Goal: Task Accomplishment & Management: Manage account settings

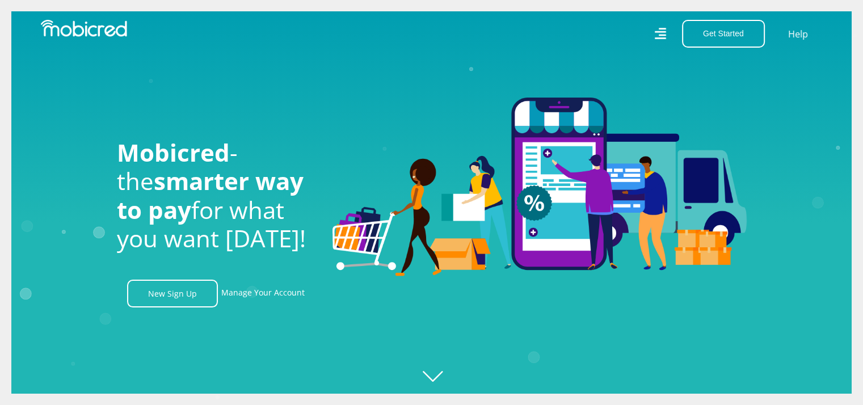
scroll to position [0, 1454]
click at [280, 297] on link "Manage Your Account" at bounding box center [262, 294] width 83 height 28
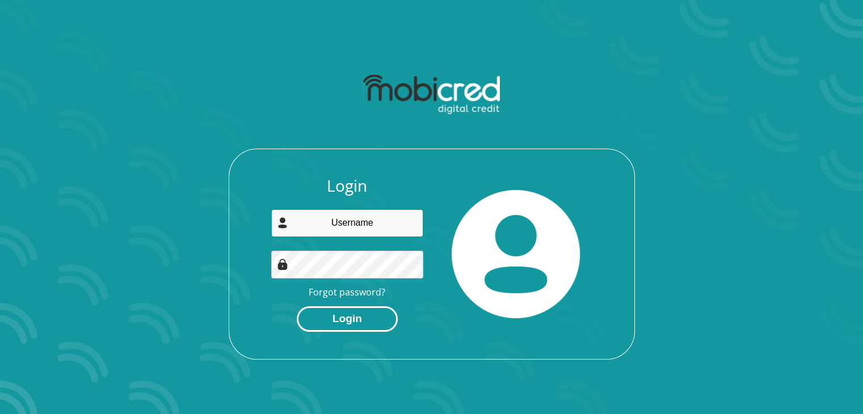
type input "[EMAIL_ADDRESS][DOMAIN_NAME]"
click at [360, 318] on button "Login" at bounding box center [347, 319] width 101 height 26
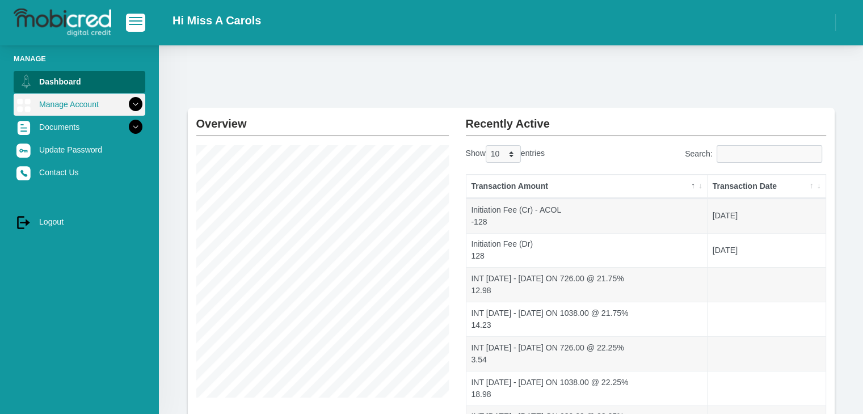
click at [128, 104] on icon at bounding box center [135, 104] width 19 height 19
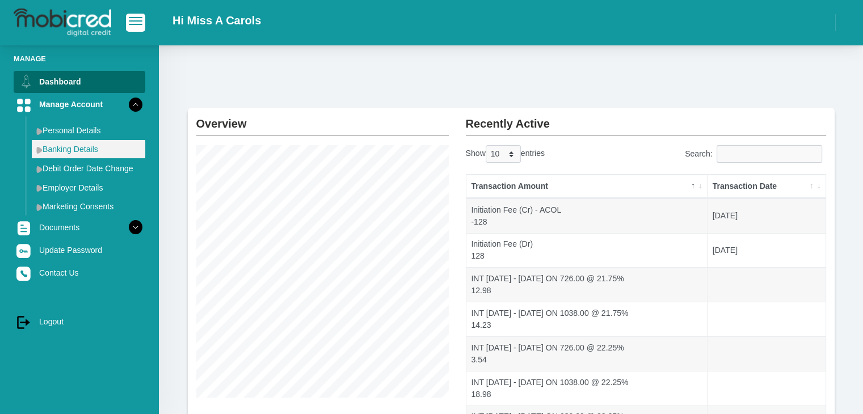
click at [88, 146] on link "Banking Details" at bounding box center [88, 149] width 113 height 18
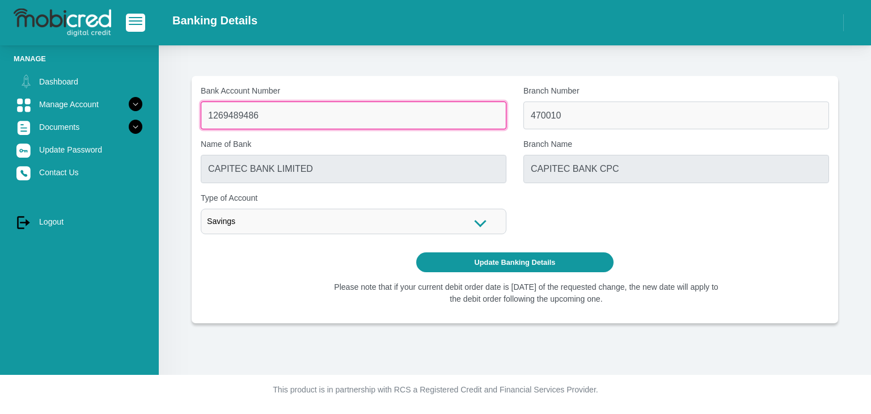
click at [284, 123] on input "1269489486" at bounding box center [354, 116] width 306 height 28
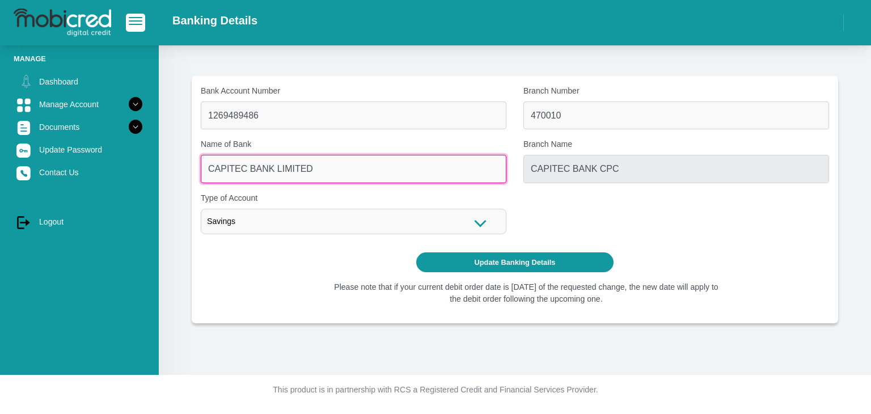
click at [288, 172] on input "CAPITEC BANK LIMITED" at bounding box center [354, 169] width 306 height 28
drag, startPoint x: 316, startPoint y: 168, endPoint x: 165, endPoint y: 175, distance: 151.6
click at [182, 177] on section "Bank Account Number 1269489486 Branch Number 470010 Name of Bank CAPITEC BANK L…" at bounding box center [515, 199] width 678 height 247
click at [306, 171] on input "CAPITEC BANK LIMITED" at bounding box center [354, 169] width 306 height 28
drag, startPoint x: 332, startPoint y: 165, endPoint x: 202, endPoint y: 170, distance: 130.6
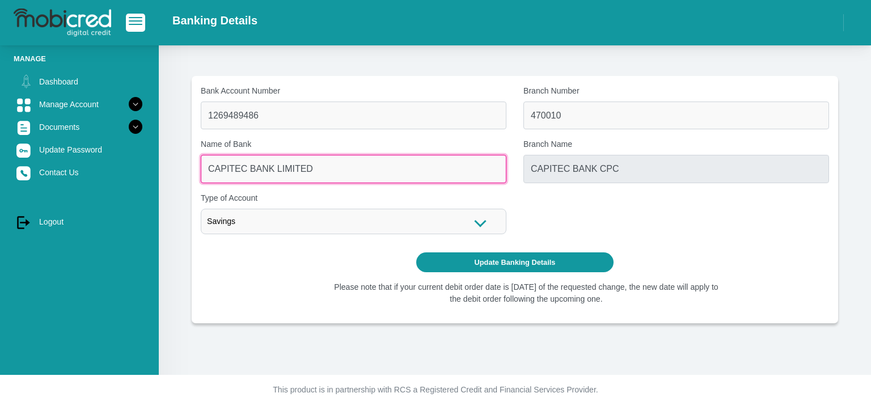
click at [202, 170] on input "CAPITEC BANK LIMITED" at bounding box center [354, 169] width 306 height 28
click at [343, 174] on input "CAPITEC BANK LIMITED" at bounding box center [354, 169] width 306 height 28
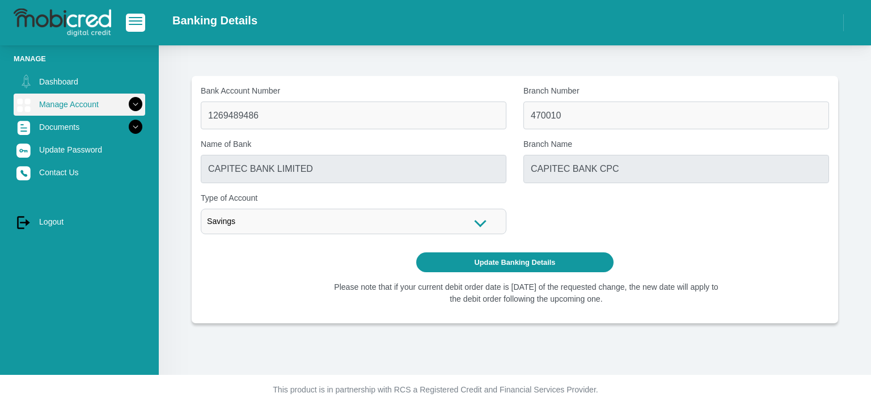
click at [127, 103] on icon at bounding box center [135, 104] width 19 height 19
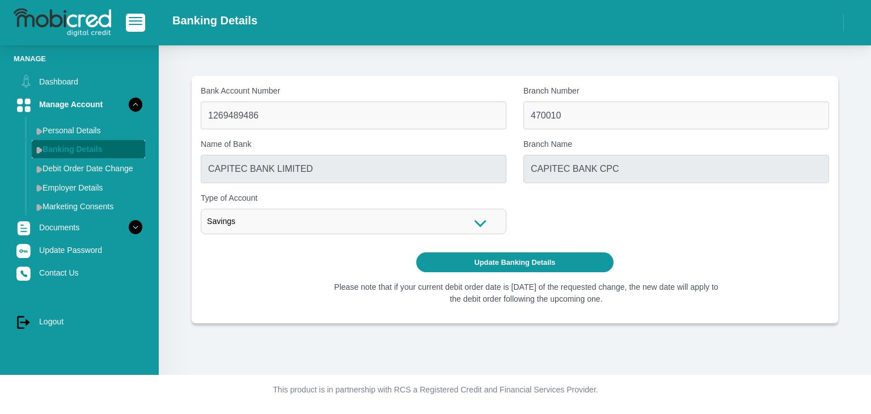
click at [99, 145] on link "Banking Details" at bounding box center [88, 149] width 113 height 18
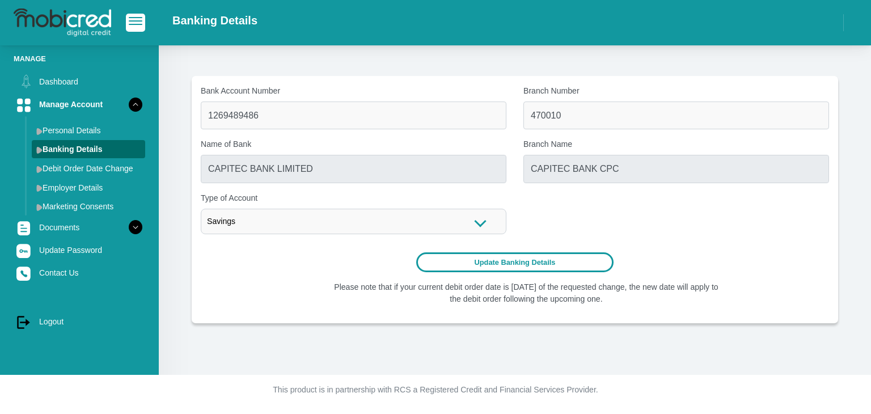
click at [520, 264] on button "Update Banking Details" at bounding box center [515, 262] width 198 height 20
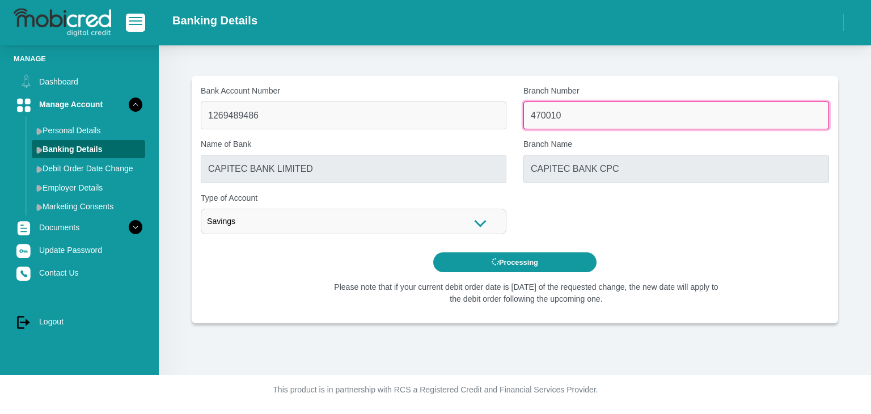
click at [567, 114] on input "470010" at bounding box center [677, 116] width 306 height 28
drag, startPoint x: 576, startPoint y: 115, endPoint x: 522, endPoint y: 116, distance: 54.5
click at [522, 116] on div "Branch Number 470010" at bounding box center [676, 107] width 323 height 44
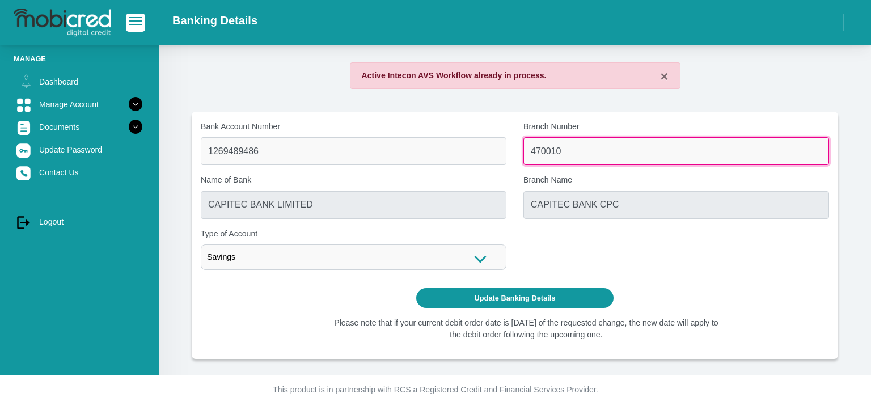
click at [576, 153] on input "470010" at bounding box center [677, 151] width 306 height 28
drag, startPoint x: 563, startPoint y: 154, endPoint x: 508, endPoint y: 151, distance: 55.7
click at [508, 151] on div "Bank Account Number 1269489486 Branch Number 470010 Name of Bank CAPITEC BANK L…" at bounding box center [514, 200] width 645 height 158
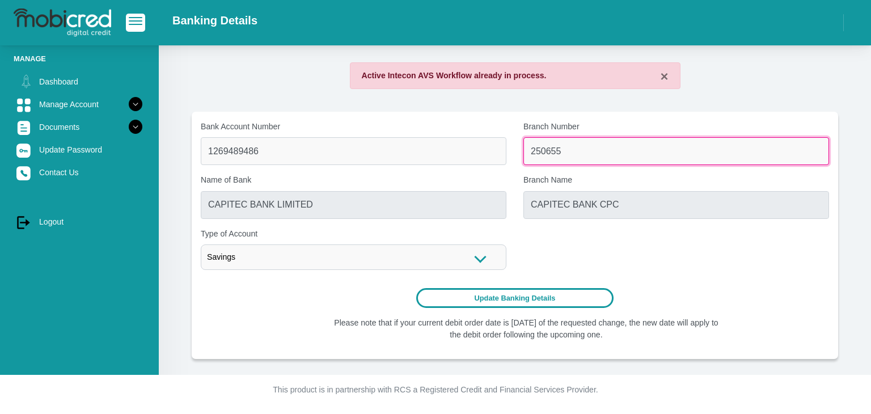
type input "250655"
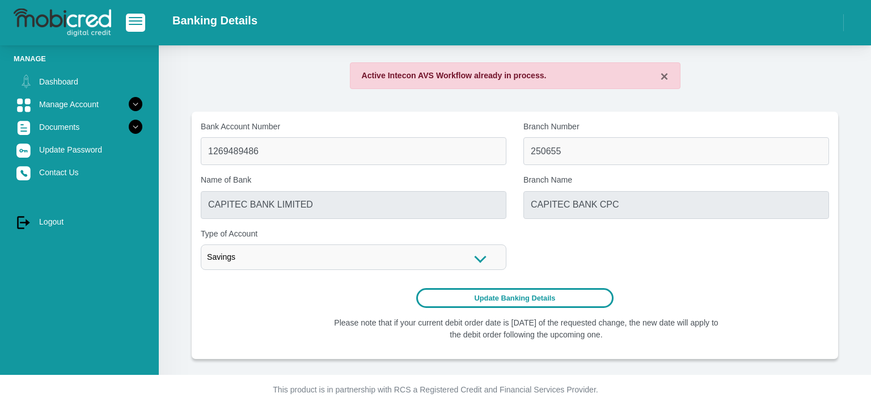
click at [532, 294] on button "Update Banking Details" at bounding box center [515, 298] width 198 height 20
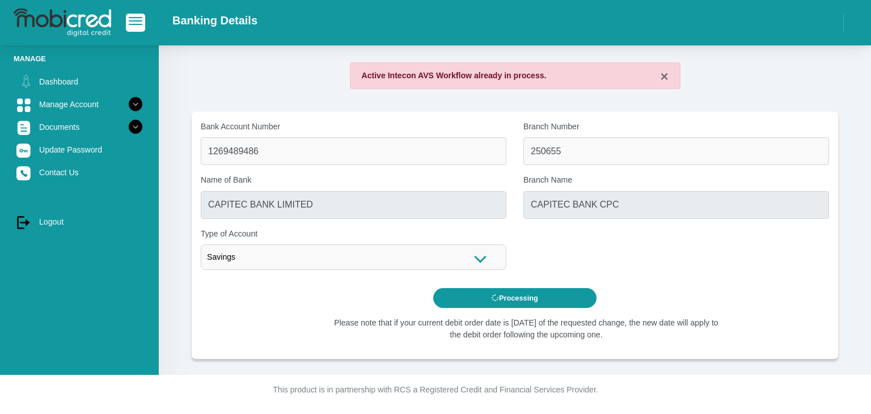
type input "FIRSTRAND BANK"
type input "BRANCH 560"
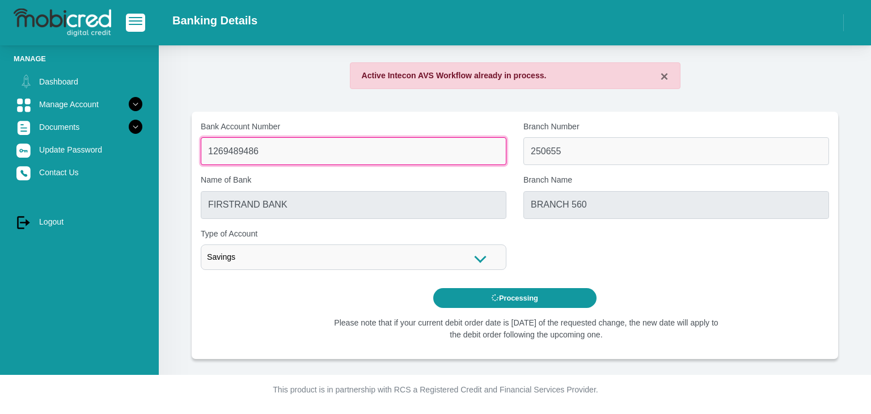
click at [299, 150] on input "1269489486" at bounding box center [354, 151] width 306 height 28
drag, startPoint x: 280, startPoint y: 150, endPoint x: 168, endPoint y: 150, distance: 111.7
click at [168, 150] on div "× Active Intecon AVS Workflow already in process. Bank Account Number 126948948…" at bounding box center [515, 210] width 712 height 330
type input "63175235598"
click at [290, 153] on input "1269489486" at bounding box center [354, 151] width 306 height 28
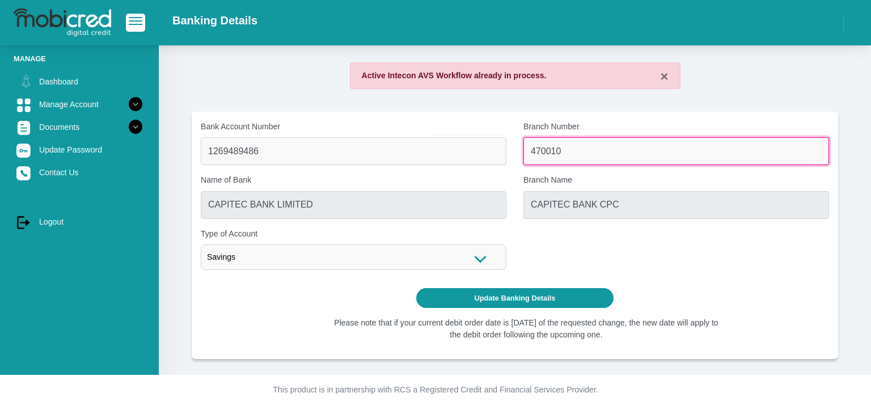
click at [575, 142] on input "470010" at bounding box center [677, 151] width 306 height 28
type input "4"
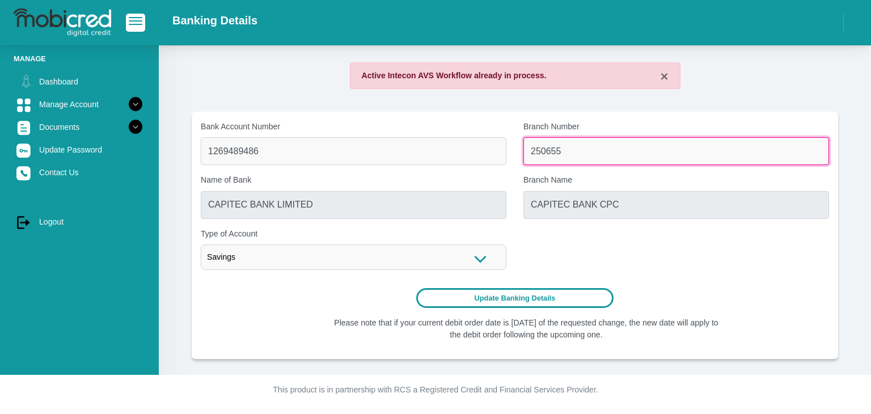
type input "250655"
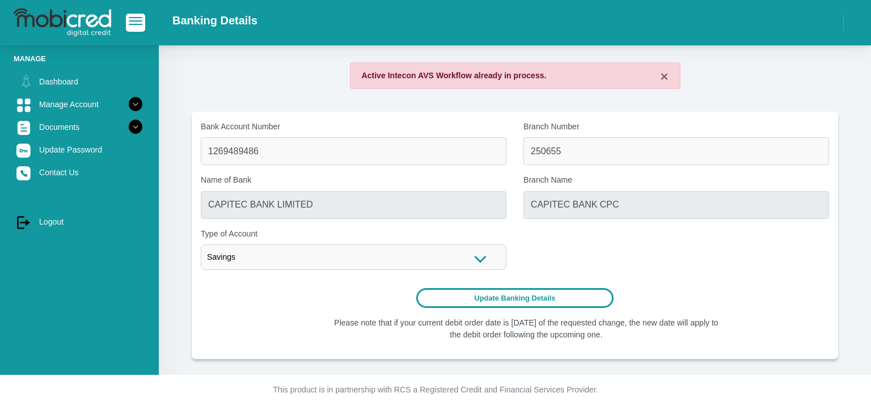
click at [530, 300] on button "Update Banking Details" at bounding box center [515, 298] width 198 height 20
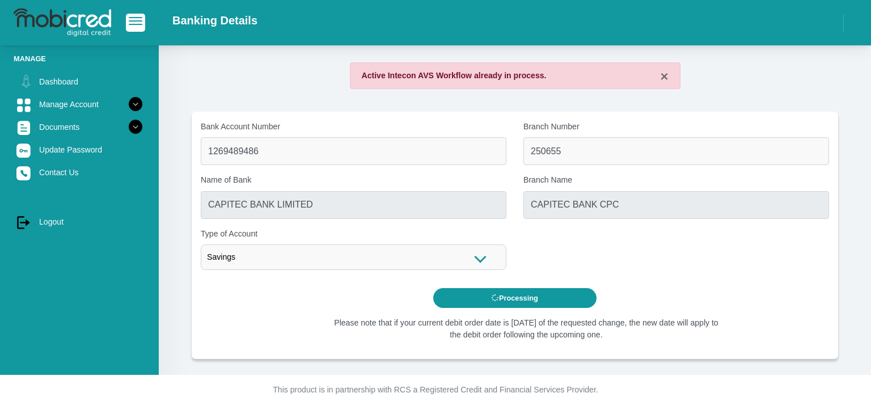
type input "FIRSTRAND BANK"
type input "BRANCH 560"
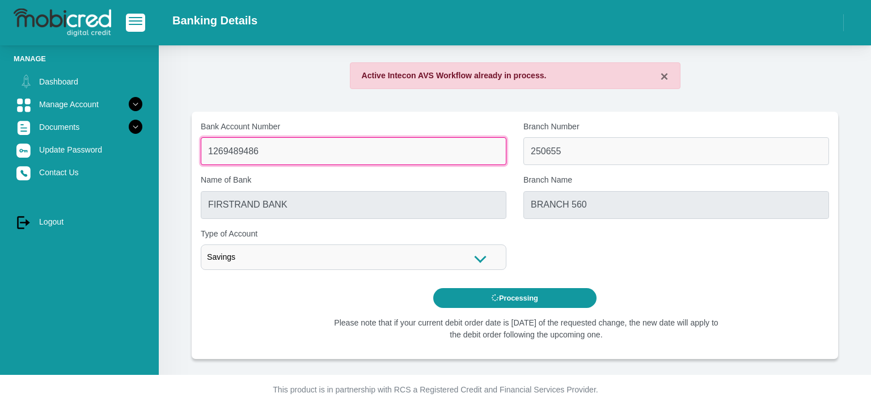
click at [273, 157] on input "1269489486" at bounding box center [354, 151] width 306 height 28
drag, startPoint x: 269, startPoint y: 153, endPoint x: 192, endPoint y: 152, distance: 76.6
click at [192, 152] on div "Bank Account Number 1269489486" at bounding box center [353, 143] width 323 height 44
type input "63175235598"
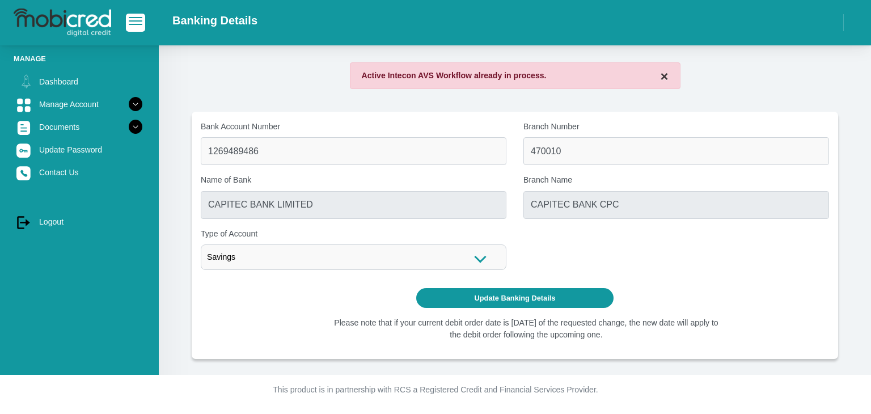
click at [665, 78] on button "×" at bounding box center [664, 77] width 8 height 14
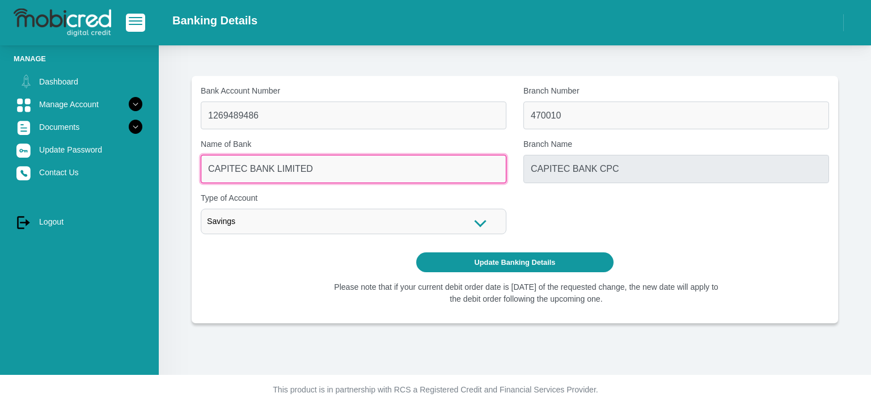
click at [329, 174] on input "CAPITEC BANK LIMITED" at bounding box center [354, 169] width 306 height 28
drag, startPoint x: 327, startPoint y: 171, endPoint x: 189, endPoint y: 176, distance: 137.9
click at [189, 176] on section "Bank Account Number 1269489486 Branch Number 470010 Name of Bank CAPITEC BANK L…" at bounding box center [515, 192] width 678 height 261
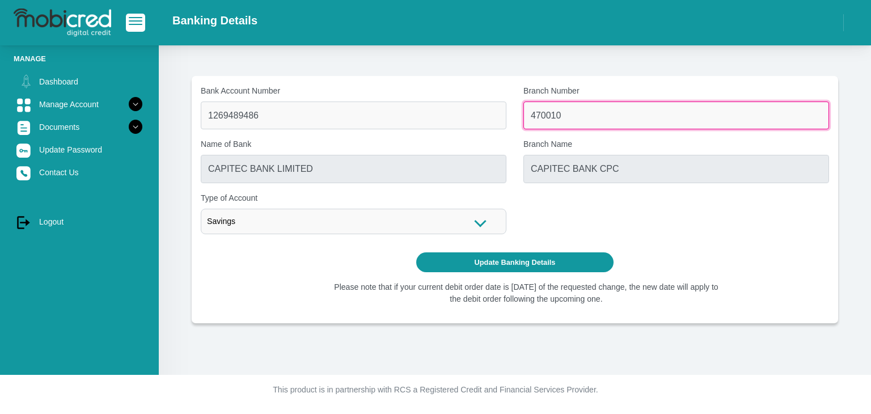
click at [606, 107] on input "470010" at bounding box center [677, 116] width 306 height 28
drag, startPoint x: 533, startPoint y: 117, endPoint x: 499, endPoint y: 118, distance: 33.5
click at [499, 118] on div "Bank Account Number 1269489486 Branch Number 470010 Name of Bank CAPITEC BANK L…" at bounding box center [514, 164] width 645 height 158
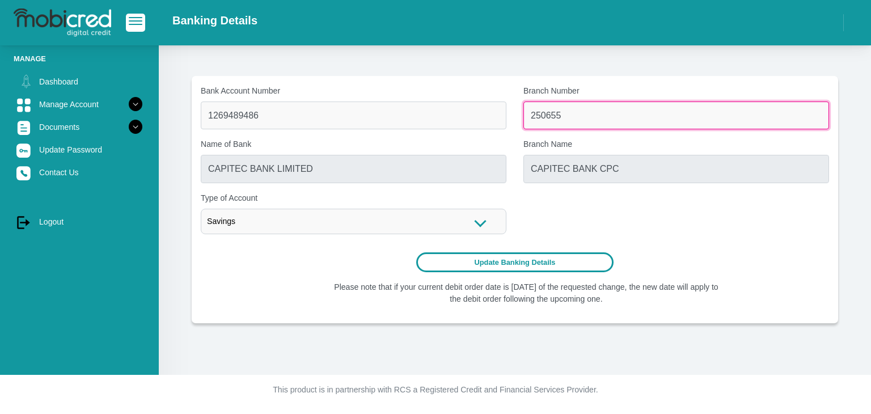
type input "250655"
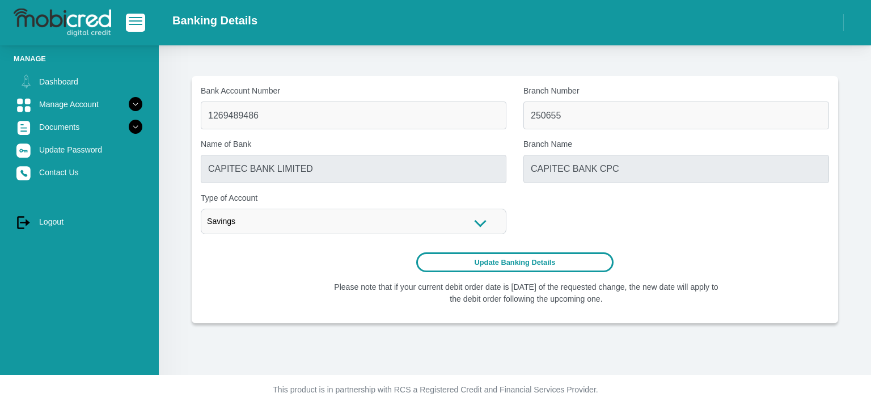
click at [528, 263] on button "Update Banking Details" at bounding box center [515, 262] width 198 height 20
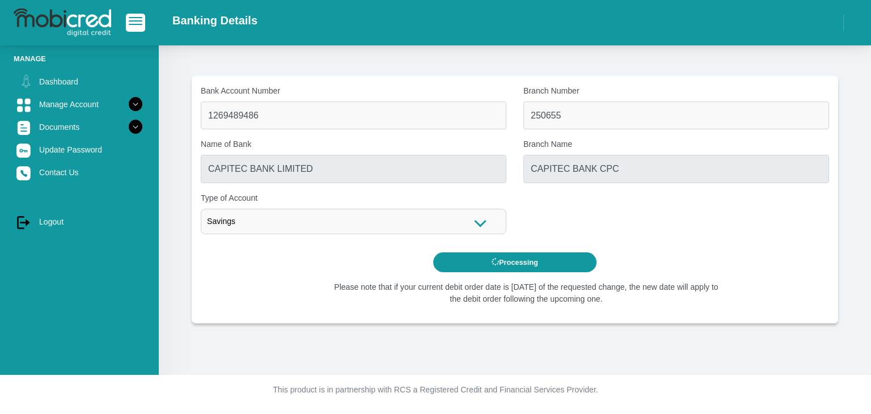
type input "FIRSTRAND BANK"
type input "BRANCH 560"
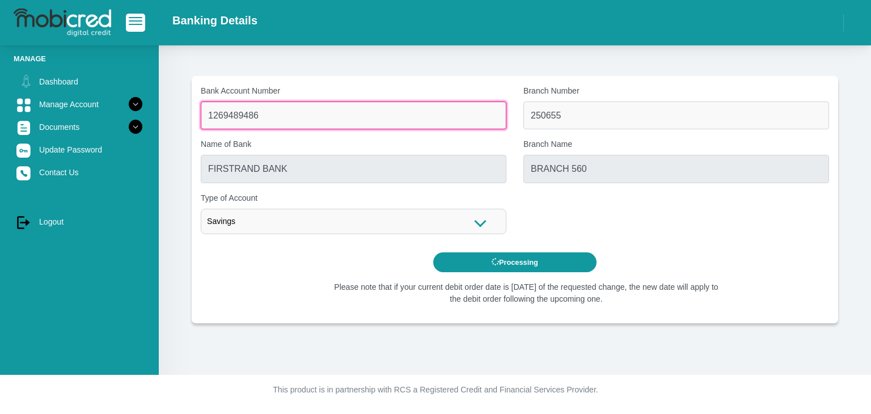
click at [297, 120] on input "1269489486" at bounding box center [354, 116] width 306 height 28
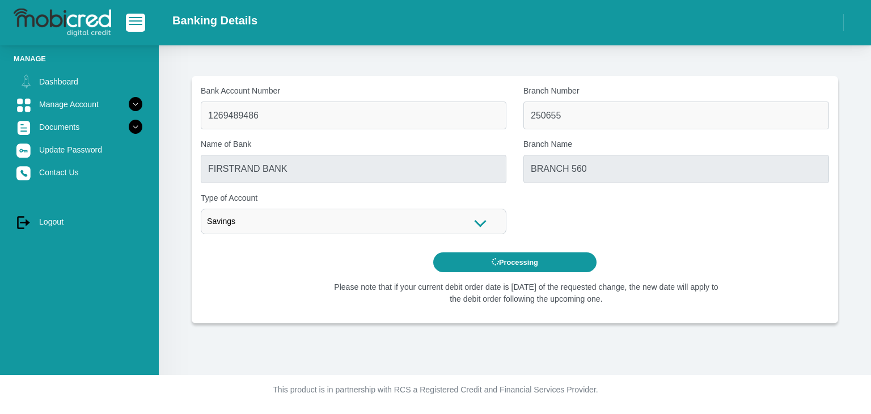
click at [265, 229] on div "Savings" at bounding box center [354, 222] width 306 height 26
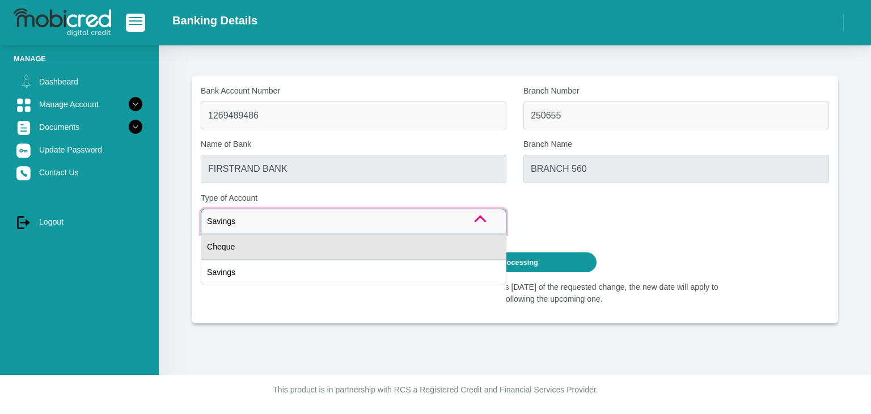
click at [251, 252] on div "Cheque" at bounding box center [354, 247] width 306 height 26
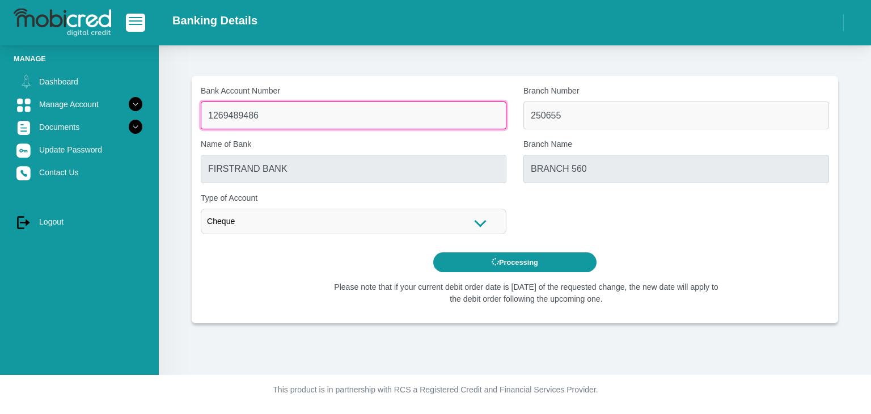
click at [293, 125] on input "1269489486" at bounding box center [354, 116] width 306 height 28
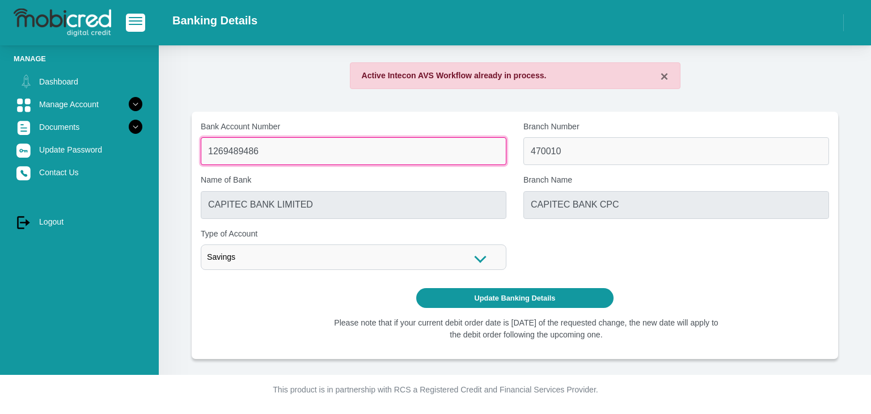
click at [270, 149] on input "1269489486" at bounding box center [354, 151] width 306 height 28
drag, startPoint x: 275, startPoint y: 153, endPoint x: 182, endPoint y: 155, distance: 93.6
click at [182, 155] on section "× Active Intecon AVS Workflow already in process. Bank Account Number 126948948…" at bounding box center [515, 210] width 678 height 297
type input "63175235598"
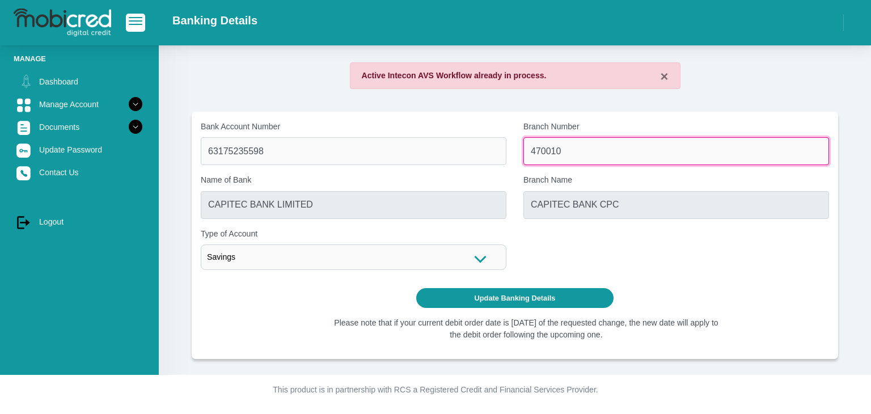
click at [603, 161] on input "470010" at bounding box center [677, 151] width 306 height 28
drag, startPoint x: 572, startPoint y: 154, endPoint x: 524, endPoint y: 152, distance: 48.8
click at [524, 152] on input "470010" at bounding box center [677, 151] width 306 height 28
click at [616, 145] on input "250655" at bounding box center [677, 151] width 306 height 28
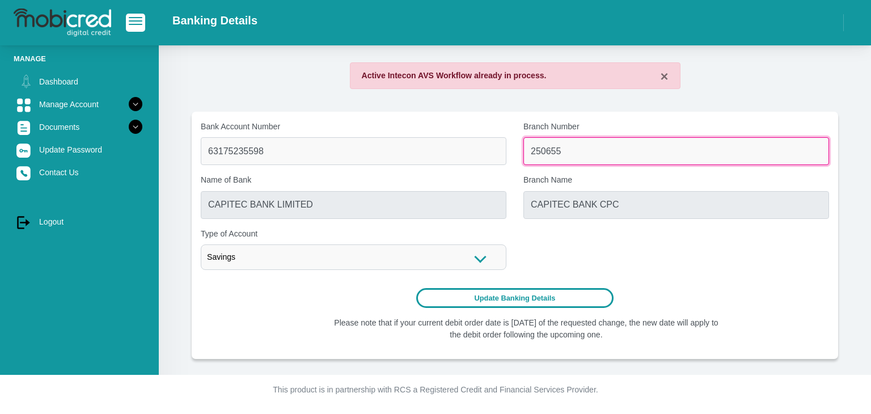
type input "250655"
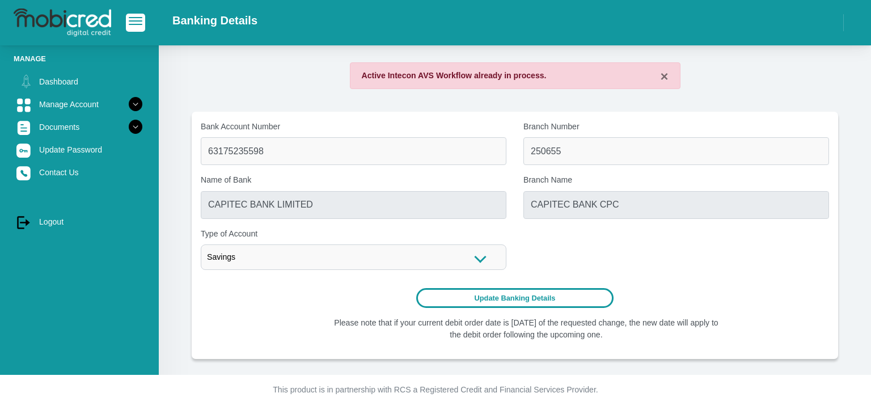
click at [542, 298] on button "Update Banking Details" at bounding box center [515, 298] width 198 height 20
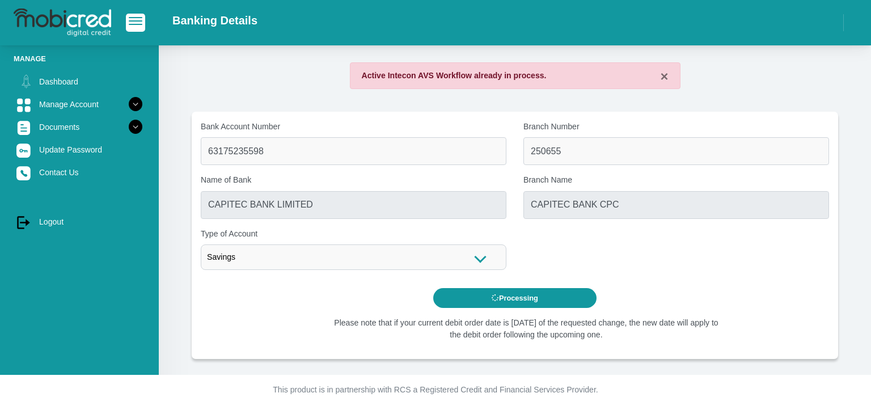
type input "FIRSTRAND BANK"
type input "BRANCH 560"
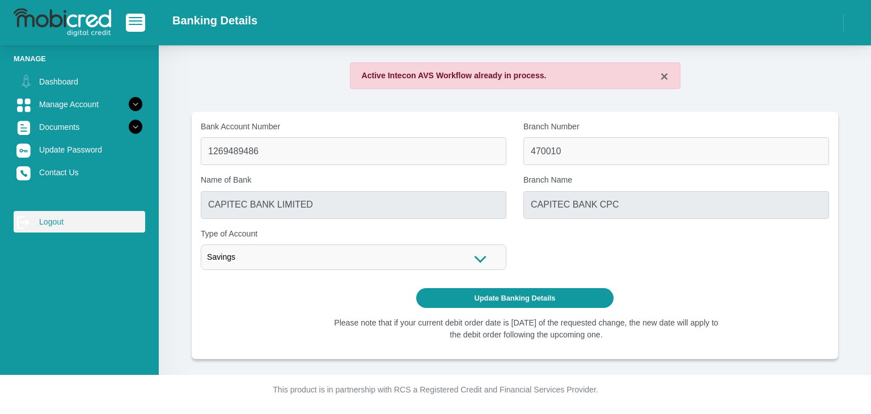
click at [54, 221] on link "log out Logout" at bounding box center [80, 222] width 132 height 22
